Goal: Use online tool/utility: Utilize a website feature to perform a specific function

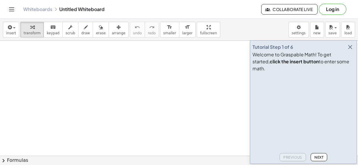
scroll to position [185, 0]
click at [356, 49] on div "Tutorial Step 1 of 6 Welcome to Graspable Math! To get started, click the inser…" at bounding box center [303, 101] width 107 height 123
click at [349, 51] on icon "button" at bounding box center [350, 47] width 7 height 7
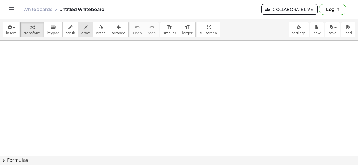
click at [81, 34] on span "draw" at bounding box center [85, 33] width 9 height 4
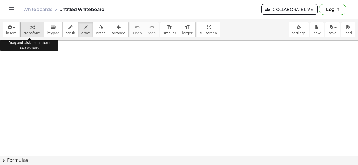
click at [37, 28] on button "transform" at bounding box center [32, 30] width 24 height 16
click at [34, 30] on button "transform" at bounding box center [32, 30] width 24 height 16
click at [34, 31] on span "transform" at bounding box center [32, 33] width 17 height 4
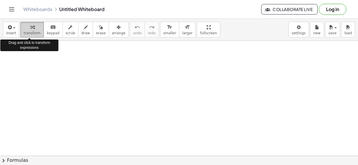
click at [33, 31] on span "transform" at bounding box center [32, 33] width 17 height 4
click at [30, 33] on span "transform" at bounding box center [32, 33] width 17 height 4
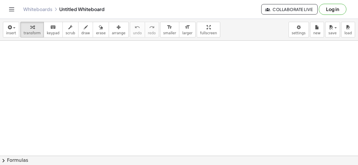
click at [82, 74] on div at bounding box center [179, 28] width 358 height 346
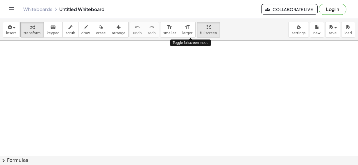
drag, startPoint x: 191, startPoint y: 36, endPoint x: 192, endPoint y: 67, distance: 30.8
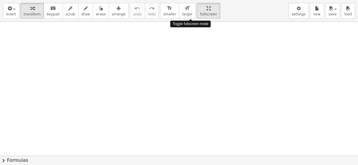
click at [192, 67] on div "insert select one: Math Expression Function Text Youtube Video Graphing Geometr…" at bounding box center [179, 82] width 358 height 165
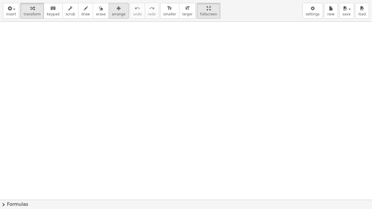
click at [116, 11] on icon "button" at bounding box center [118, 8] width 4 height 7
click at [53, 10] on div "keyboard" at bounding box center [53, 8] width 13 height 7
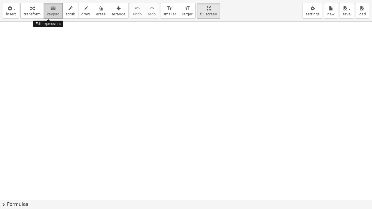
click at [52, 10] on div "keyboard" at bounding box center [53, 8] width 13 height 7
drag, startPoint x: 51, startPoint y: 11, endPoint x: 41, endPoint y: 16, distance: 10.7
click at [44, 16] on button "keyboard keypad" at bounding box center [53, 11] width 19 height 16
click at [15, 17] on div "insert select one: Math Expression Function Text Youtube Video Graphing Geometr…" at bounding box center [186, 11] width 372 height 22
click at [15, 17] on button "insert" at bounding box center [11, 11] width 16 height 16
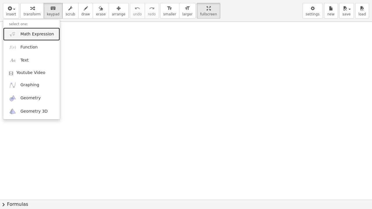
click at [39, 33] on span "Math Expression" at bounding box center [36, 34] width 33 height 6
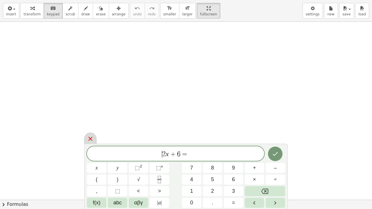
click at [89, 139] on icon at bounding box center [90, 138] width 7 height 7
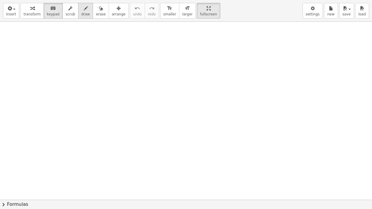
click at [81, 10] on div "button" at bounding box center [85, 8] width 9 height 7
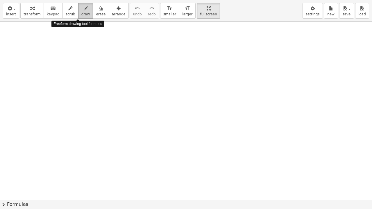
click at [81, 12] on span "draw" at bounding box center [85, 14] width 9 height 4
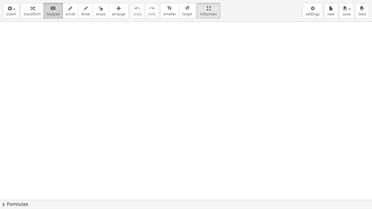
click at [47, 13] on span "keypad" at bounding box center [53, 14] width 13 height 4
click at [32, 10] on div "button" at bounding box center [32, 8] width 17 height 7
click at [30, 10] on icon "button" at bounding box center [32, 8] width 4 height 7
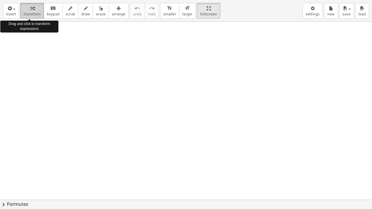
click at [30, 10] on icon "button" at bounding box center [32, 8] width 4 height 7
click at [31, 11] on icon "button" at bounding box center [32, 8] width 4 height 7
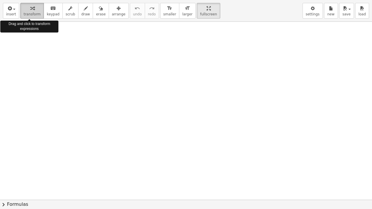
click at [31, 11] on icon "button" at bounding box center [32, 8] width 4 height 7
